Goal: Information Seeking & Learning: Learn about a topic

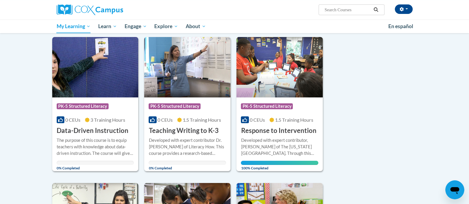
scroll to position [55, 0]
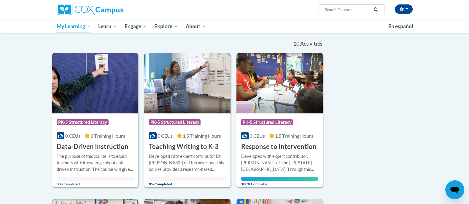
click at [200, 158] on div "Developed with expert contributor Dr. [PERSON_NAME] of Literacy How. This cours…" at bounding box center [187, 163] width 77 height 20
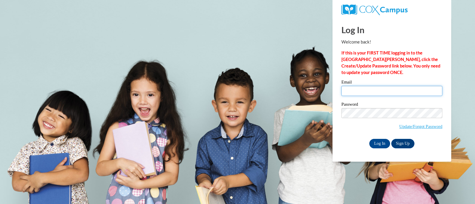
click at [399, 95] on input "Email" at bounding box center [391, 91] width 101 height 10
type input "erae@ddschools.org"
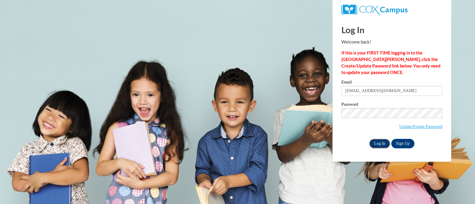
click at [382, 144] on input "Log In" at bounding box center [379, 143] width 21 height 9
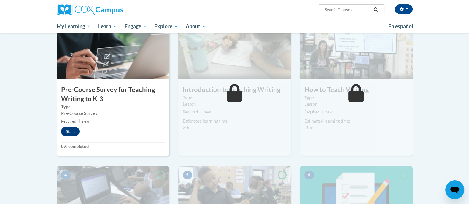
scroll to position [145, 0]
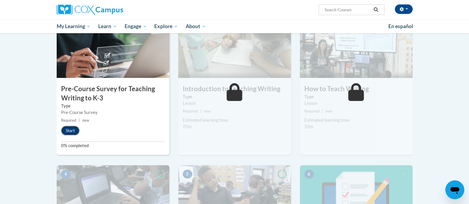
click at [73, 130] on button "Start" at bounding box center [70, 130] width 18 height 9
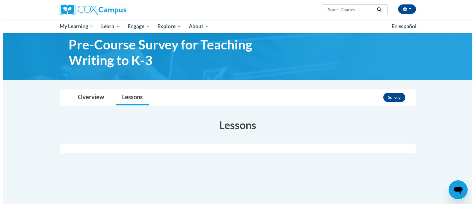
scroll to position [4, 0]
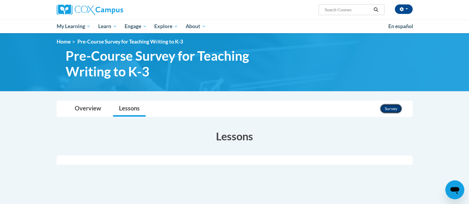
click at [389, 107] on button "Survey" at bounding box center [391, 108] width 22 height 9
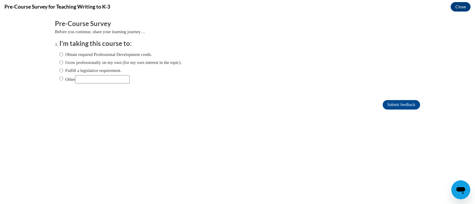
scroll to position [0, 0]
click at [59, 72] on input "Fulfill a legislative requirement." at bounding box center [61, 70] width 4 height 7
radio input "true"
click at [406, 103] on input "Submit feedback" at bounding box center [400, 104] width 37 height 9
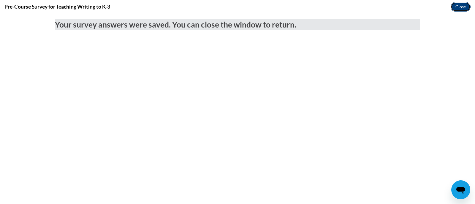
click at [461, 4] on button "Close" at bounding box center [460, 6] width 20 height 9
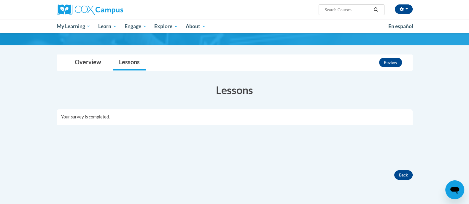
scroll to position [55, 0]
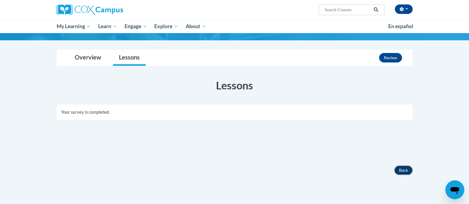
click at [405, 169] on button "Back" at bounding box center [403, 170] width 18 height 9
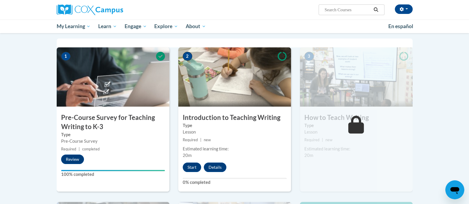
scroll to position [115, 0]
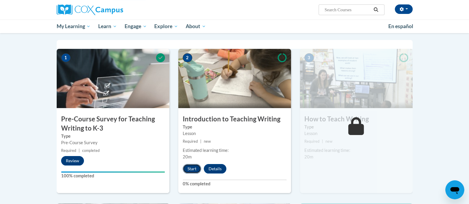
click at [191, 169] on button "Start" at bounding box center [192, 168] width 18 height 9
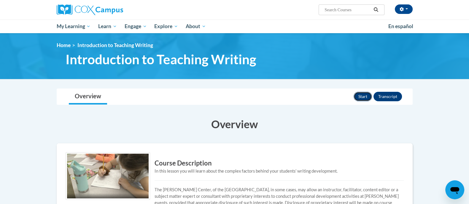
click at [361, 97] on button "Start" at bounding box center [363, 96] width 18 height 9
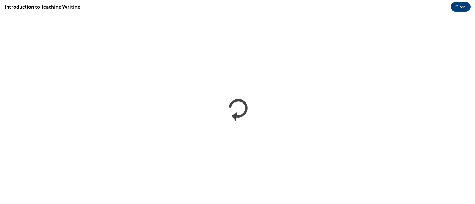
click at [250, 7] on div "Introduction to Teaching Writing Close" at bounding box center [237, 6] width 475 height 13
